Goal: Find contact information: Find contact information

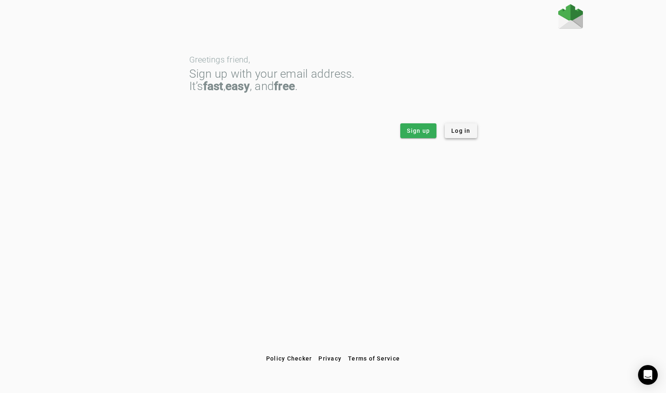
click at [459, 130] on span "Log in" at bounding box center [460, 131] width 19 height 8
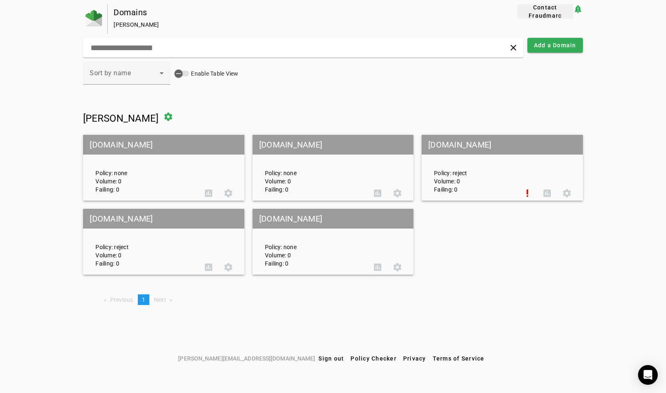
click at [546, 10] on span "Contact Fraudmarc" at bounding box center [545, 11] width 49 height 16
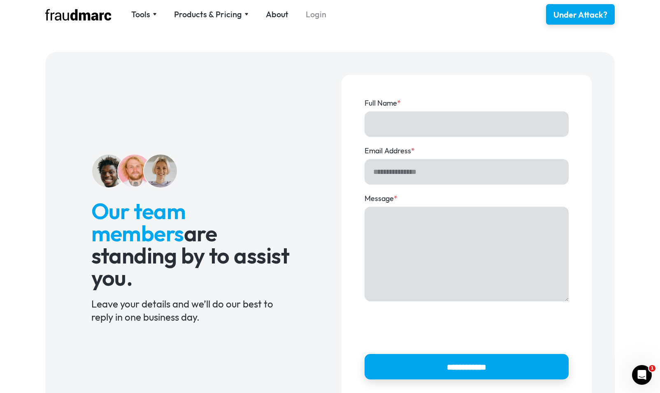
click at [315, 13] on link "Login" at bounding box center [316, 15] width 21 height 12
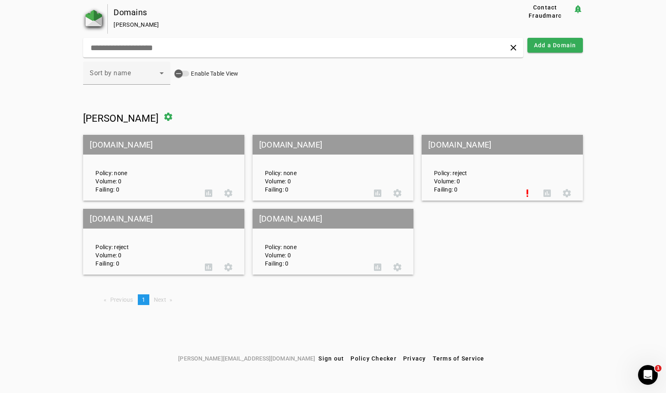
click at [88, 21] on img at bounding box center [94, 18] width 16 height 16
